Goal: Task Accomplishment & Management: Complete application form

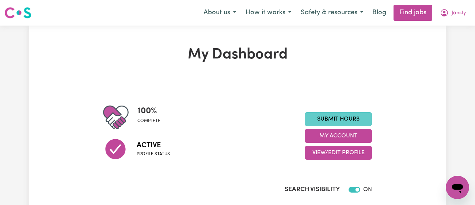
click at [329, 113] on link "Submit Hours" at bounding box center [338, 119] width 67 height 14
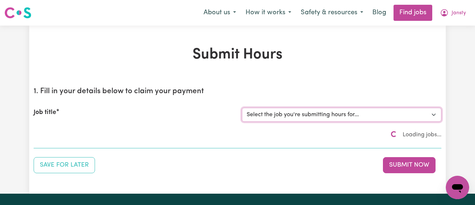
click at [301, 115] on select "Select the job you're submitting hours for..." at bounding box center [342, 115] width 200 height 14
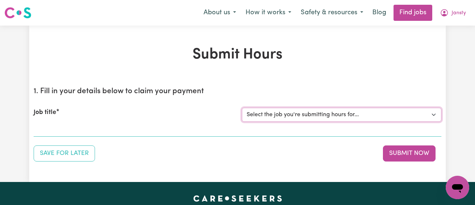
scroll to position [29, 0]
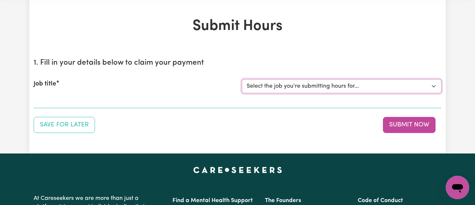
click at [287, 83] on select "Select the job you're submitting hours for... [[PERSON_NAME]] [DEMOGRAPHIC_DATA…" at bounding box center [342, 86] width 200 height 14
select select "9149"
click at [242, 79] on select "Select the job you're submitting hours for... [[PERSON_NAME]] [DEMOGRAPHIC_DATA…" at bounding box center [342, 86] width 200 height 14
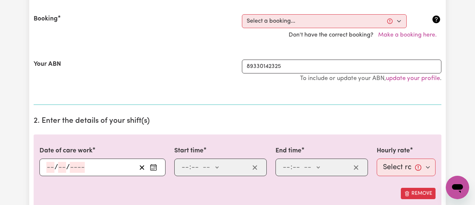
scroll to position [199, 0]
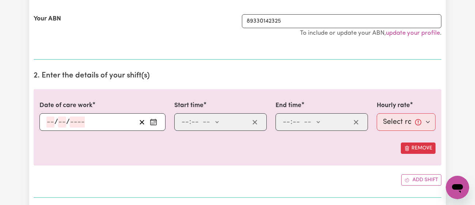
click at [152, 118] on icon "Enter the date of care work" at bounding box center [153, 121] width 7 height 7
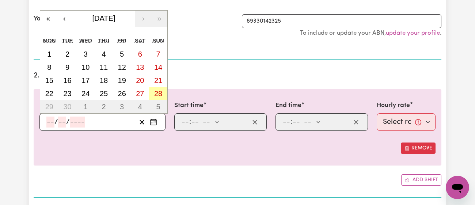
click at [161, 95] on abbr "28" at bounding box center [158, 94] width 8 height 8
type input "[DATE]"
type input "28"
type input "9"
type input "2025"
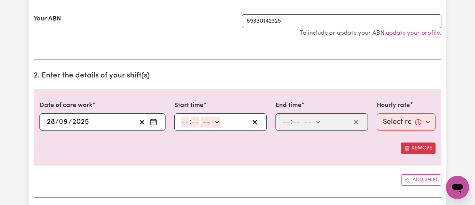
click at [187, 124] on input "number" at bounding box center [185, 122] width 8 height 11
type input "11"
type input "00"
click at [206, 123] on select "-- am pm" at bounding box center [210, 122] width 19 height 11
select select "am"
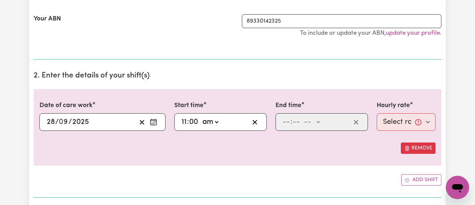
click at [201, 117] on select "-- am pm" at bounding box center [210, 122] width 19 height 11
type input "11:00"
type input "0"
click at [286, 121] on input "number" at bounding box center [287, 122] width 8 height 11
type input "4"
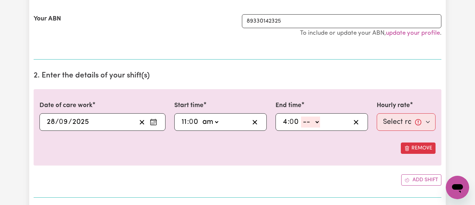
type input "0"
click at [305, 120] on select "-- am pm" at bounding box center [310, 122] width 19 height 11
select select "pm"
click at [301, 117] on select "-- am pm" at bounding box center [310, 122] width 19 height 11
type input "16:00"
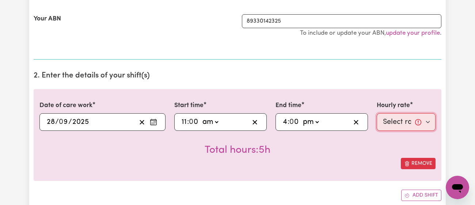
click at [391, 126] on select "Select rate... $52.65 (Weekday) $63.18 ([DATE]) $70.95 ([DATE]) $78.32 (Public …" at bounding box center [406, 122] width 59 height 18
select select "70.95-[DATE]"
click at [377, 113] on select "Select rate... $52.65 (Weekday) $63.18 ([DATE]) $70.95 ([DATE]) $78.32 (Public …" at bounding box center [406, 122] width 59 height 18
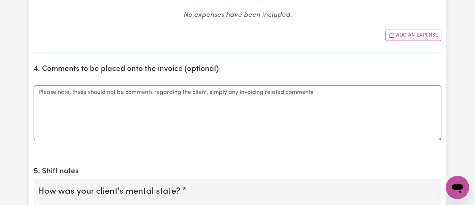
scroll to position [432, 0]
click at [409, 34] on button "Add an expense" at bounding box center [414, 34] width 56 height 11
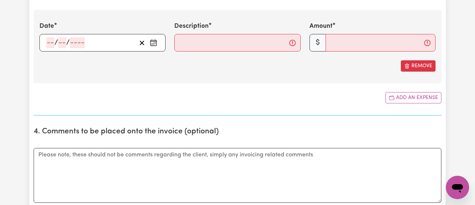
click at [150, 42] on icon "Enter the date of expense" at bounding box center [153, 42] width 7 height 7
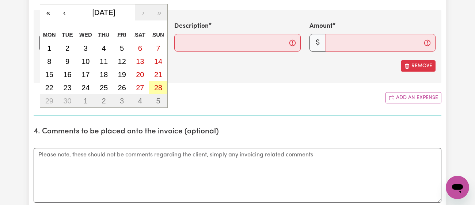
click at [155, 84] on abbr "28" at bounding box center [158, 88] width 8 height 8
type input "[DATE]"
type input "28"
type input "9"
type input "2025"
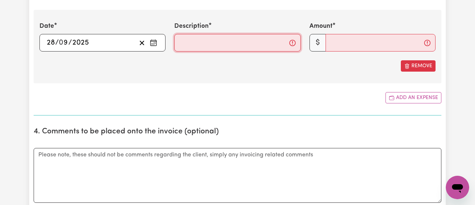
click at [204, 47] on input "Description" at bounding box center [237, 43] width 126 height 18
type input "Food and admissions."
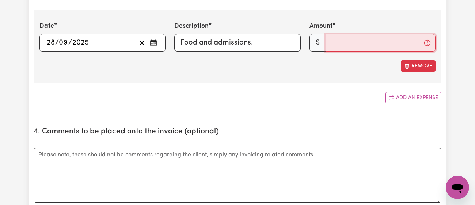
click at [333, 40] on input "Amount" at bounding box center [381, 43] width 110 height 18
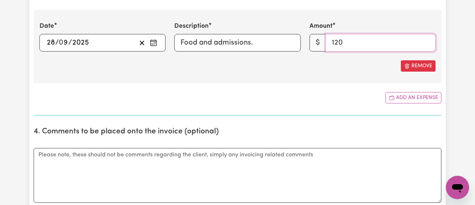
type input "120"
click at [294, 65] on div "Remove" at bounding box center [237, 65] width 396 height 11
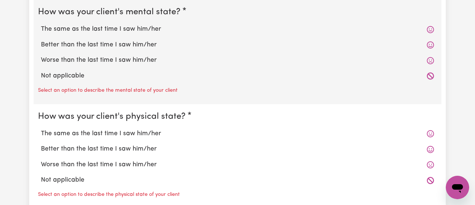
scroll to position [674, 0]
click at [148, 48] on label "Better than the last time I saw him/her" at bounding box center [237, 46] width 393 height 10
click at [41, 41] on input "Better than the last time I saw him/her" at bounding box center [41, 40] width 0 height 0
radio input "true"
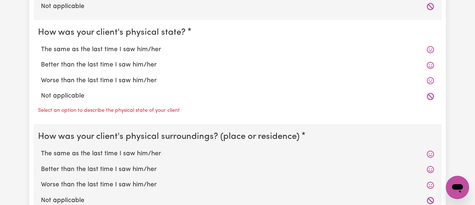
scroll to position [743, 0]
click at [140, 71] on div "Better than the last time I saw him/her" at bounding box center [237, 65] width 399 height 15
click at [144, 66] on label "Better than the last time I saw him/her" at bounding box center [237, 66] width 393 height 10
click at [41, 61] on input "Better than the last time I saw him/her" at bounding box center [41, 60] width 0 height 0
radio input "true"
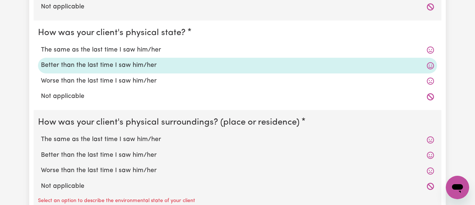
scroll to position [800, 0]
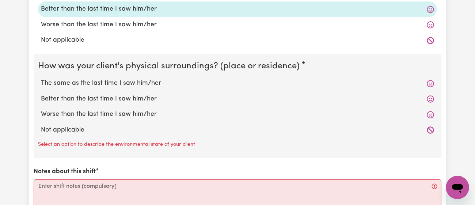
click at [142, 84] on label "The same as the last time I saw him/her" at bounding box center [237, 84] width 393 height 10
click at [41, 79] on input "The same as the last time I saw him/her" at bounding box center [41, 78] width 0 height 0
radio input "true"
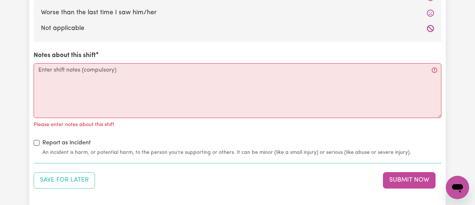
scroll to position [902, 0]
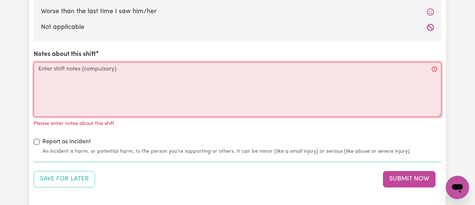
click at [142, 84] on textarea "Notes about this shift" at bounding box center [238, 89] width 408 height 55
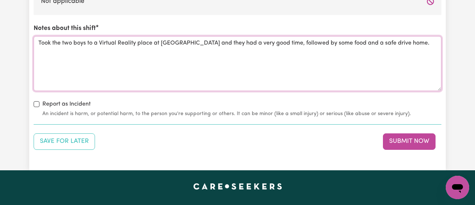
scroll to position [929, 0]
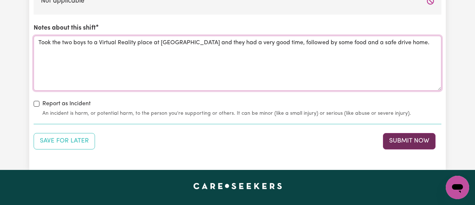
type textarea "Took the two boys to a Virtual Reality place at [GEOGRAPHIC_DATA] and they had …"
click at [413, 137] on button "Submit Now" at bounding box center [409, 141] width 53 height 16
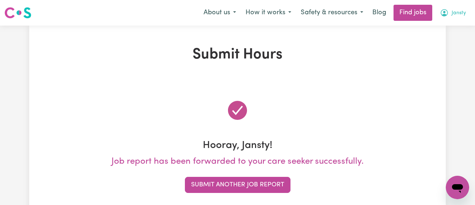
scroll to position [0, 0]
click at [458, 12] on span "Jansty" at bounding box center [459, 13] width 14 height 8
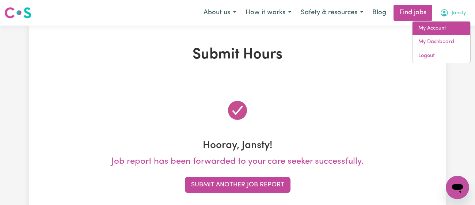
click at [447, 22] on link "My Account" at bounding box center [442, 29] width 58 height 14
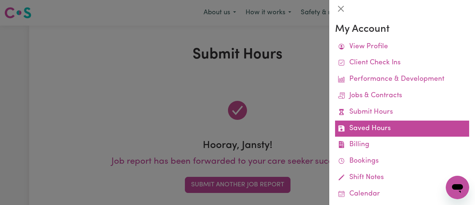
click at [373, 128] on link "Saved Hours" at bounding box center [402, 129] width 134 height 16
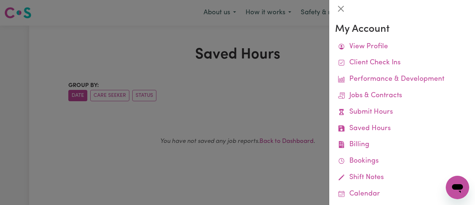
click at [308, 48] on div at bounding box center [237, 102] width 475 height 205
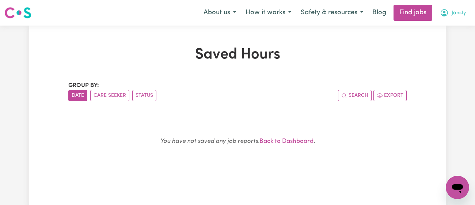
click at [458, 6] on button "Jansty" at bounding box center [452, 12] width 35 height 15
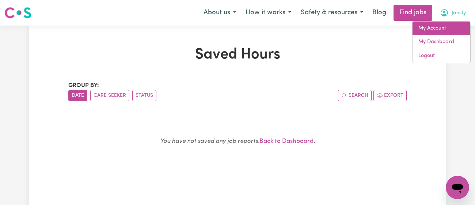
click at [441, 29] on link "My Account" at bounding box center [442, 29] width 58 height 14
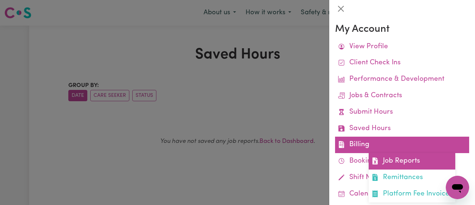
click at [407, 162] on link "Job Reports" at bounding box center [412, 161] width 87 height 16
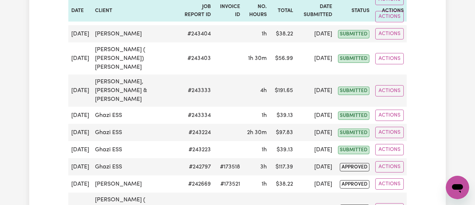
scroll to position [196, 0]
